Goal: Find specific page/section: Find specific page/section

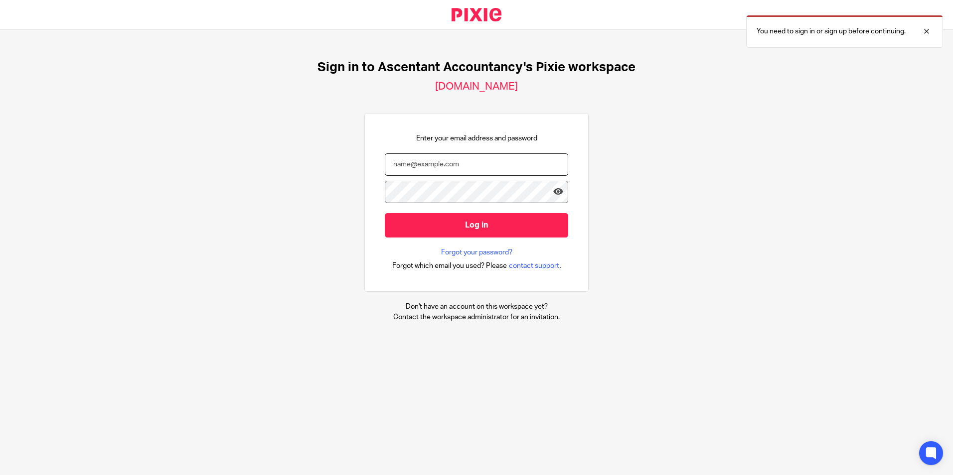
click at [393, 163] on input "email" at bounding box center [476, 164] width 183 height 22
type input "[PERSON_NAME][EMAIL_ADDRESS][DOMAIN_NAME]"
click at [385, 213] on input "Log in" at bounding box center [476, 225] width 183 height 24
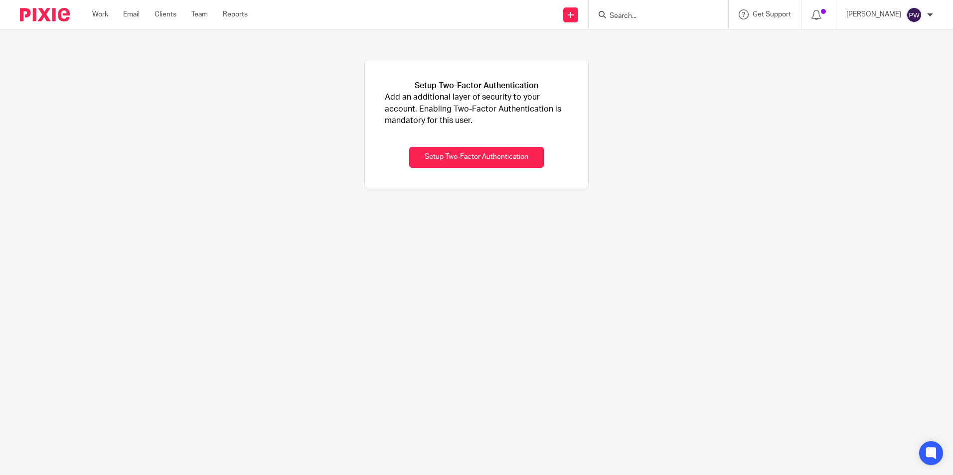
click at [637, 7] on div at bounding box center [658, 14] width 140 height 29
click at [637, 20] on input "Search" at bounding box center [653, 16] width 90 height 9
type input "Magic Wholesale"
click at [698, 35] on link at bounding box center [690, 42] width 168 height 23
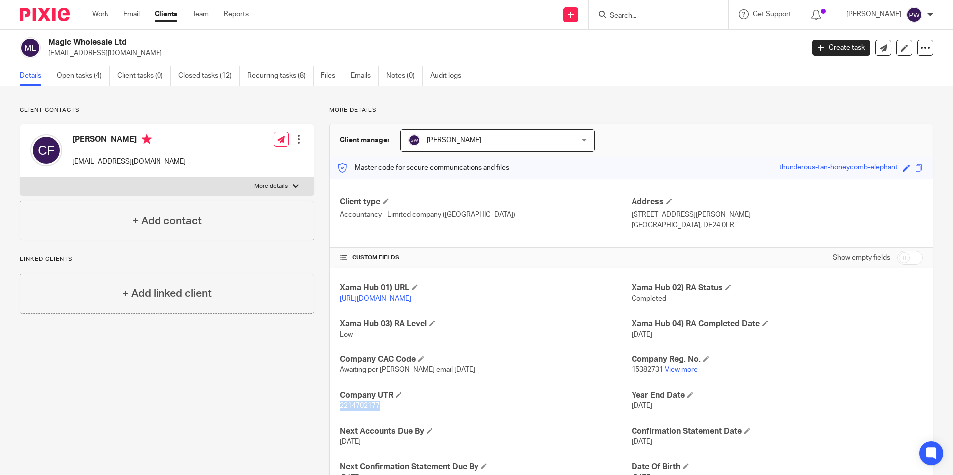
drag, startPoint x: 379, startPoint y: 416, endPoint x: 334, endPoint y: 418, distance: 44.4
click at [334, 418] on div "Xama Hub 01) URL https://platform.xamatech.com/portal/crm/clients/8049c420-e044…" at bounding box center [631, 418] width 602 height 301
drag, startPoint x: 334, startPoint y: 418, endPoint x: 342, endPoint y: 419, distance: 7.5
copy span "2214702177"
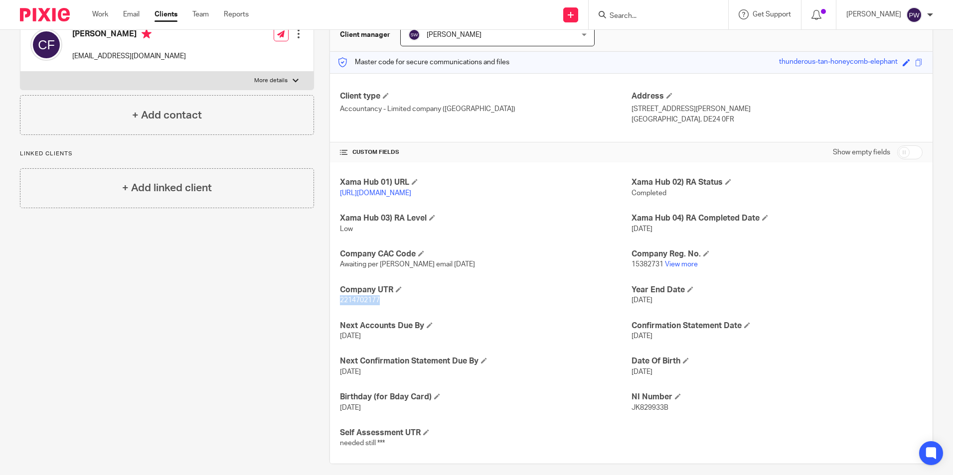
scroll to position [125, 0]
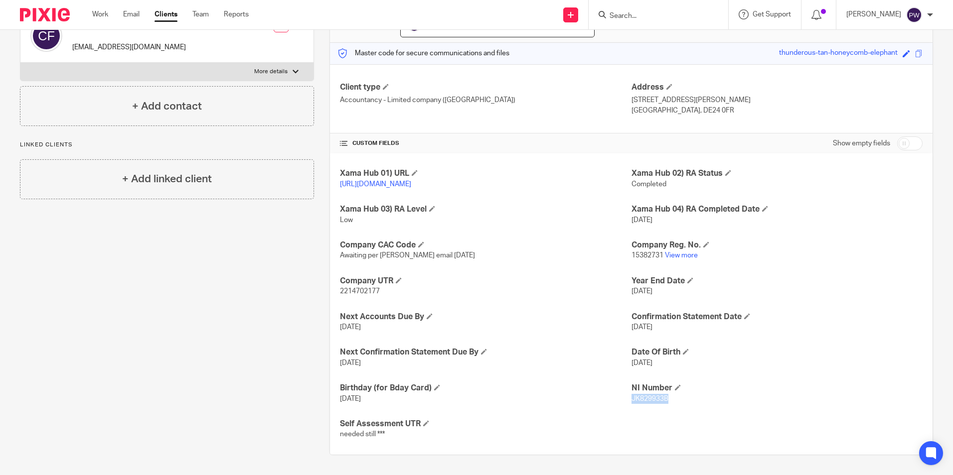
drag, startPoint x: 669, startPoint y: 400, endPoint x: 627, endPoint y: 400, distance: 41.9
click at [631, 400] on p "JK829933B" at bounding box center [776, 399] width 291 height 10
drag, startPoint x: 627, startPoint y: 400, endPoint x: 633, endPoint y: 400, distance: 6.5
copy span "JK829933B"
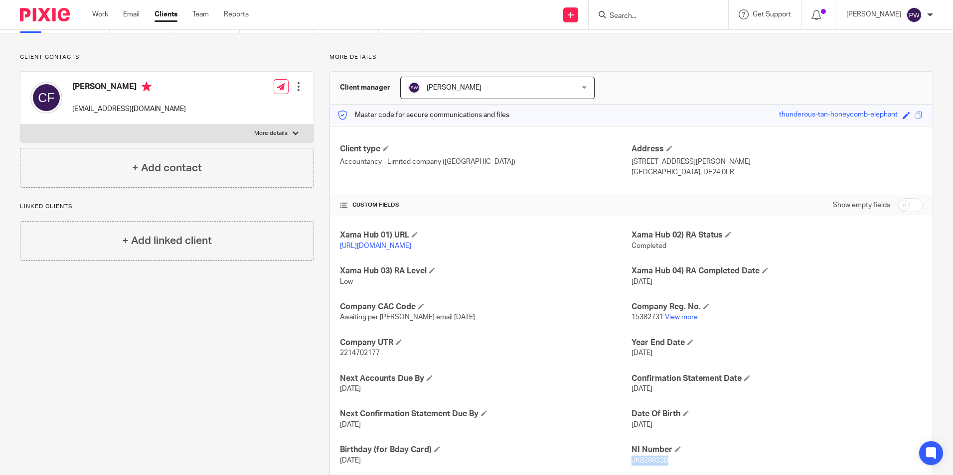
scroll to position [0, 0]
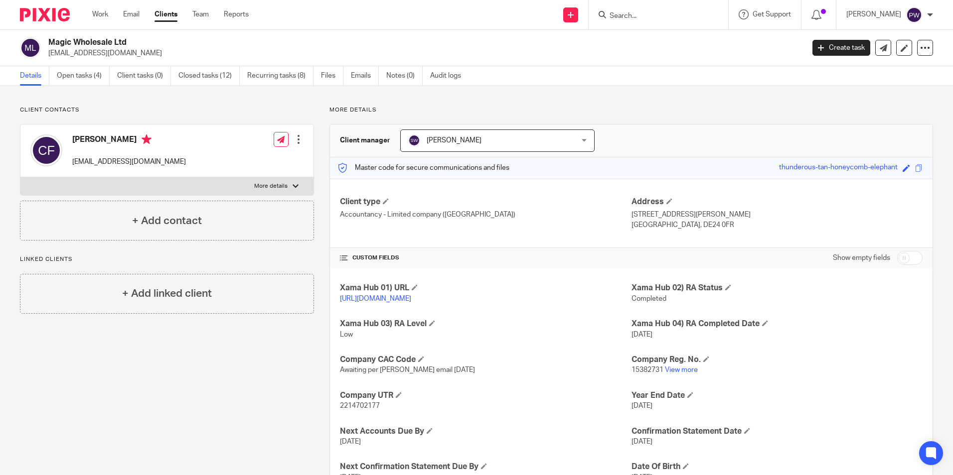
click at [645, 12] on input "Search" at bounding box center [653, 16] width 90 height 9
type input "Motor Su"
click at [671, 43] on link at bounding box center [690, 42] width 168 height 23
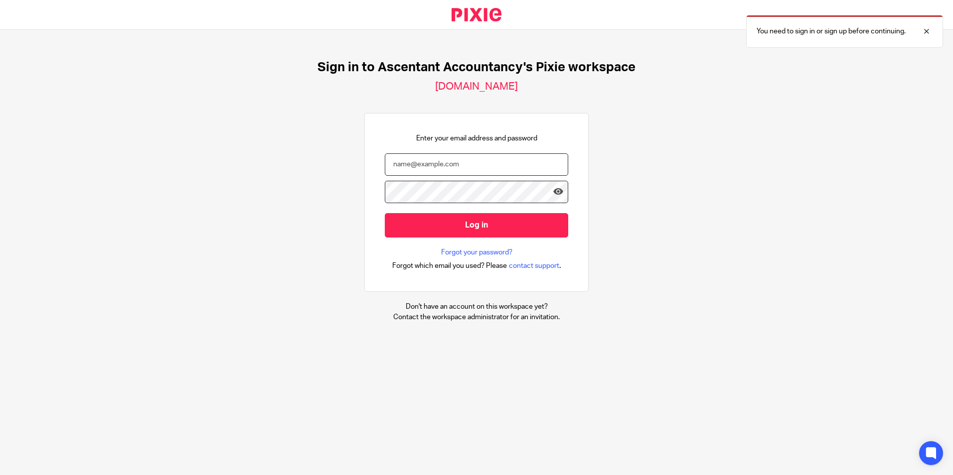
click at [399, 174] on input "email" at bounding box center [476, 164] width 183 height 22
type input "p.white@ascentant.co.uk"
click at [385, 213] on input "Log in" at bounding box center [476, 225] width 183 height 24
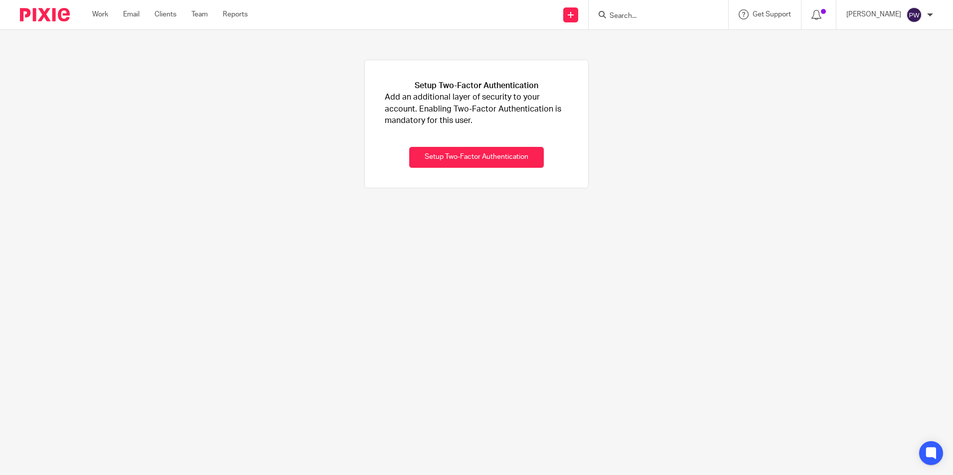
click at [657, 20] on input "Search" at bounding box center [653, 16] width 90 height 9
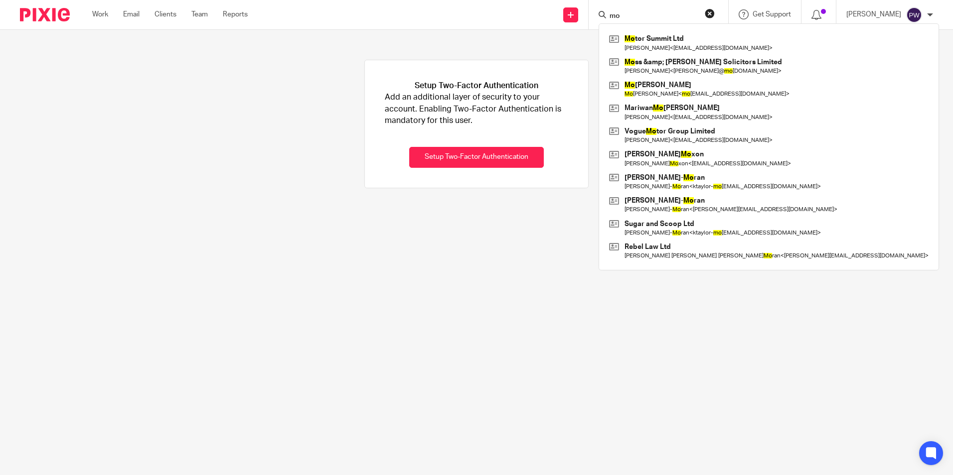
type input "m"
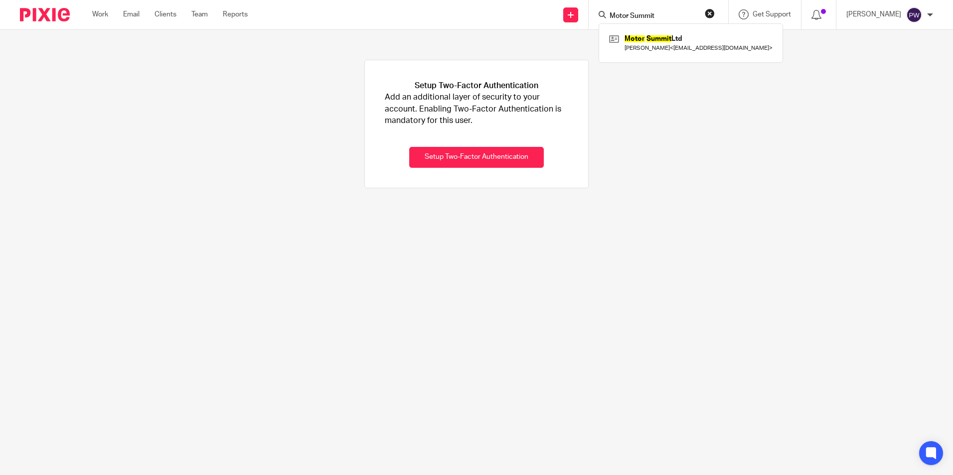
type input "Motor Summit"
click button "submit" at bounding box center [0, 0] width 0 height 0
click at [667, 45] on link at bounding box center [690, 42] width 168 height 23
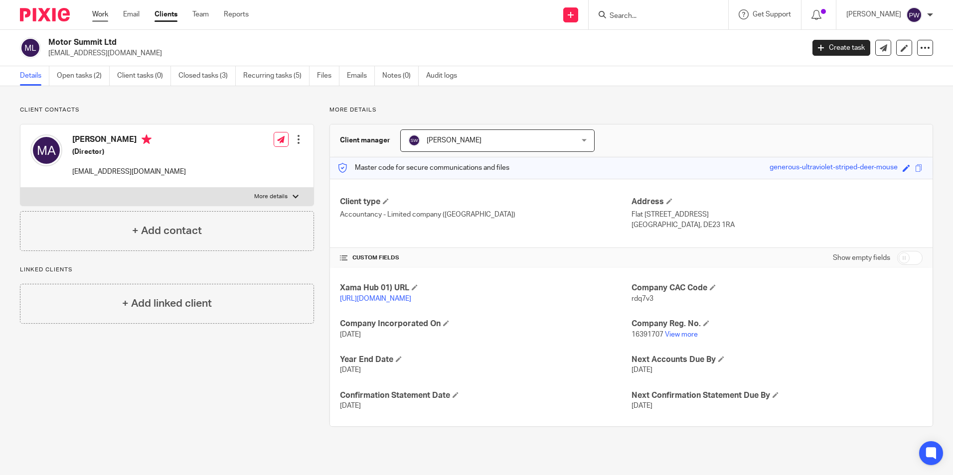
click at [95, 14] on link "Work" at bounding box center [100, 14] width 16 height 10
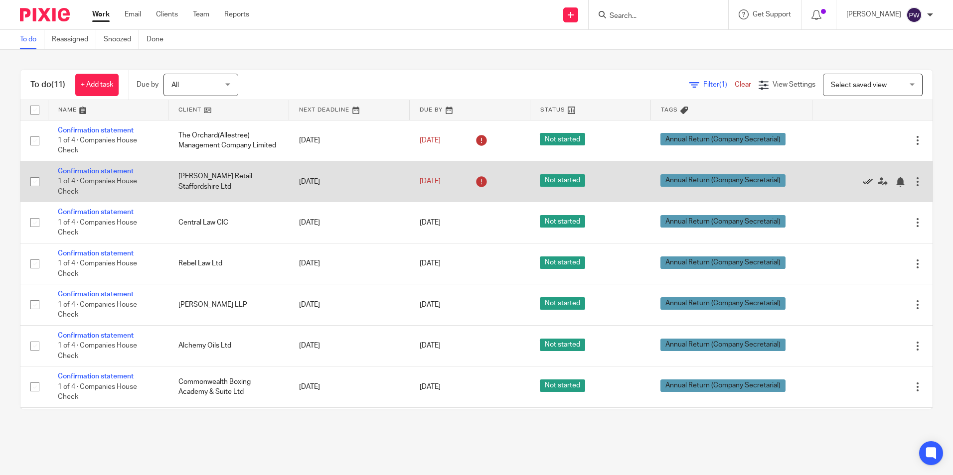
click at [862, 181] on icon at bounding box center [867, 182] width 10 height 10
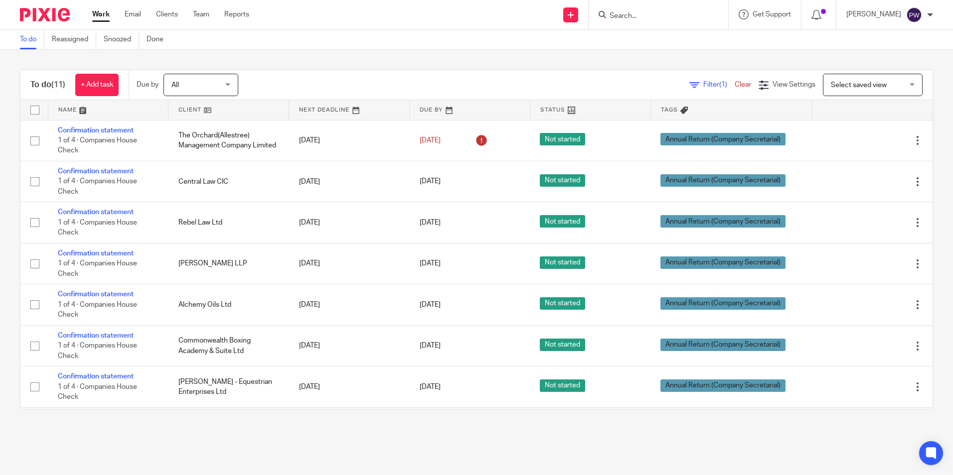
click at [644, 22] on div at bounding box center [658, 14] width 140 height 29
click at [643, 20] on input "Search" at bounding box center [653, 16] width 90 height 9
type input "Motor Su"
click at [655, 37] on link at bounding box center [690, 42] width 168 height 23
